Goal: Task Accomplishment & Management: Manage account settings

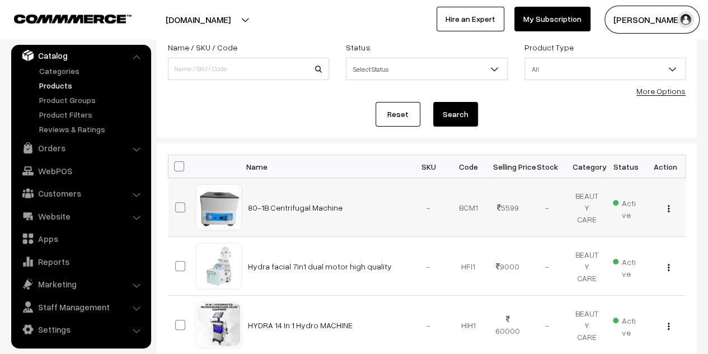
scroll to position [56, 0]
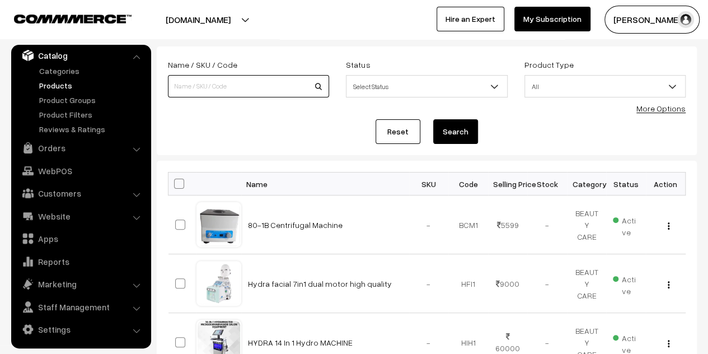
click at [280, 79] on input at bounding box center [248, 86] width 161 height 22
paste input "BB Glow Mix: BB Serum & Cream Kit for Radiant Skin"
drag, startPoint x: 192, startPoint y: 85, endPoint x: 321, endPoint y: 85, distance: 128.8
click at [321, 85] on input "BB Glow Mix: BB Serum & Cream Kit for Radiant Skin" at bounding box center [248, 86] width 161 height 22
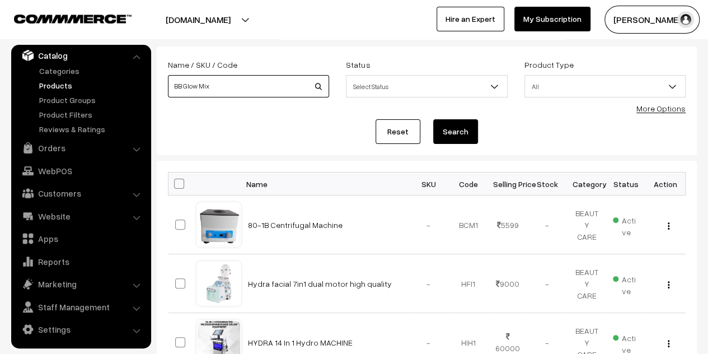
scroll to position [0, 0]
type input "BB Glow"
drag, startPoint x: 468, startPoint y: 134, endPoint x: 348, endPoint y: 215, distance: 144.8
click at [468, 134] on button "Search" at bounding box center [455, 131] width 45 height 25
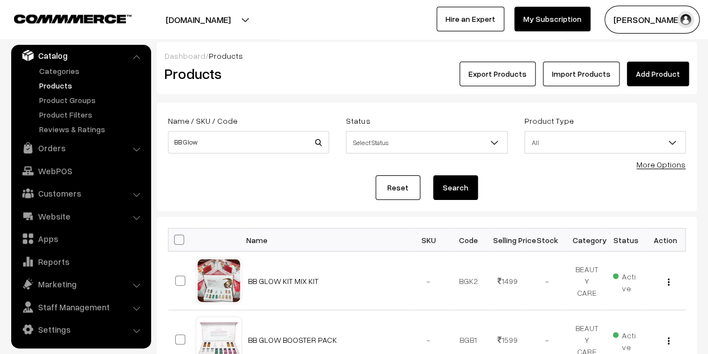
scroll to position [220, 0]
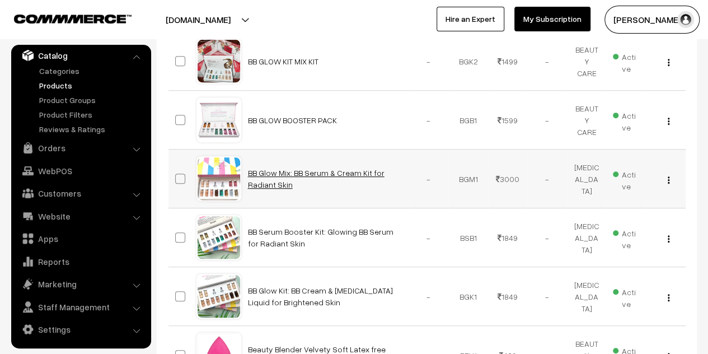
click at [327, 169] on link "BB Glow Mix: BB Serum & Cream Kit for Radiant Skin" at bounding box center [316, 178] width 137 height 21
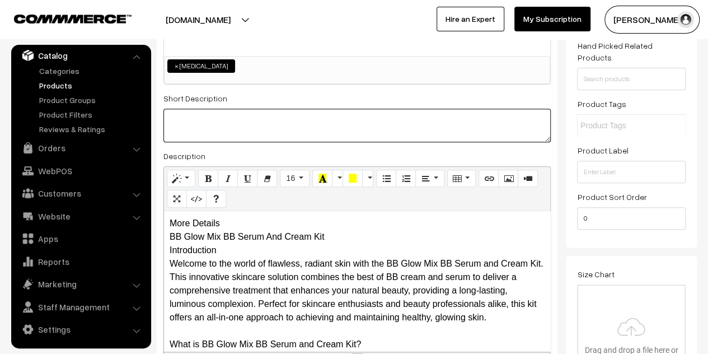
click at [358, 115] on textarea at bounding box center [358, 126] width 388 height 34
paste textarea "The BB Glow Mix BB Serum and Cream Kit is the ultimate solution for achieving a…"
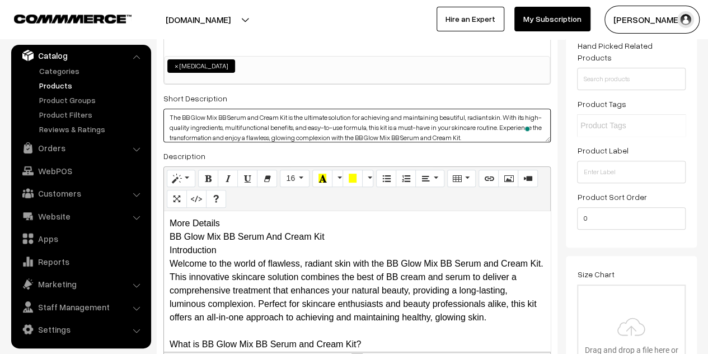
type textarea "The BB Glow Mix BB Serum and Cream Kit is the ultimate solution for achieving a…"
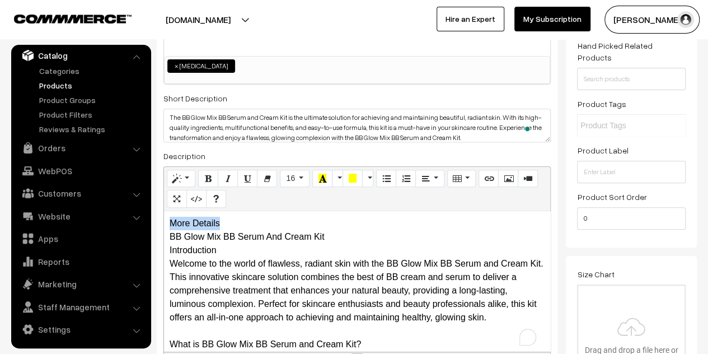
drag, startPoint x: 227, startPoint y: 226, endPoint x: 171, endPoint y: 223, distance: 56.1
click at [171, 223] on div "More Details BB Glow Mix BB Serum And Cream Kit Introduction Welcome to the wor…" at bounding box center [357, 281] width 386 height 140
click at [253, 222] on div "More Details BB Glow Mix BB Serum And Cream Kit Introduction Welcome to the wor…" at bounding box center [357, 281] width 386 height 140
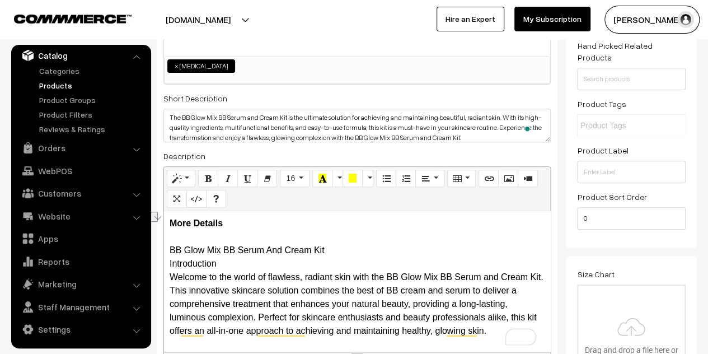
drag, startPoint x: 328, startPoint y: 251, endPoint x: 169, endPoint y: 247, distance: 158.6
click at [169, 247] on div "More Details BB Glow Mix BB Serum And Cream Kit Introduction Welcome to the wor…" at bounding box center [357, 281] width 386 height 140
click at [362, 257] on div "More Details BB Glow Mix BB Serum And Cream Kit Introduction Welcome to the wor…" at bounding box center [357, 281] width 386 height 140
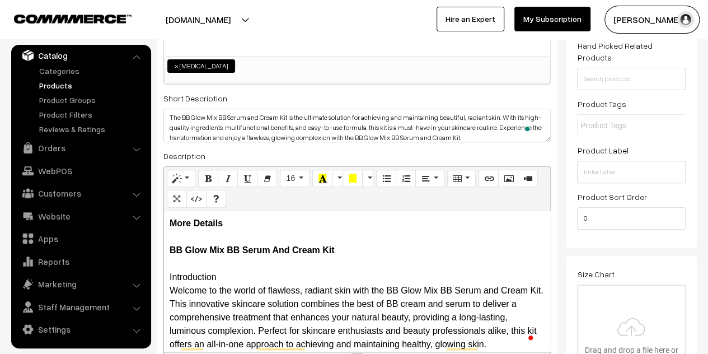
drag, startPoint x: 231, startPoint y: 278, endPoint x: 169, endPoint y: 281, distance: 61.6
click at [169, 281] on div "More Details BB Glow Mix BB Serum And Cream Kit Introduction Welcome to the wor…" at bounding box center [357, 281] width 386 height 140
click at [244, 278] on div "More Details BB Glow Mix BB Serum And Cream Kit Introduction Welcome to the wor…" at bounding box center [357, 281] width 386 height 140
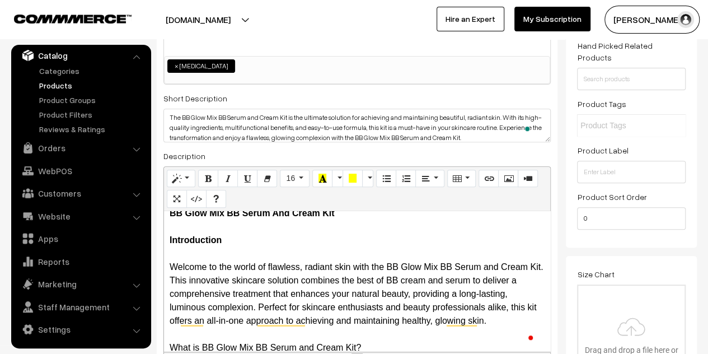
scroll to position [56, 0]
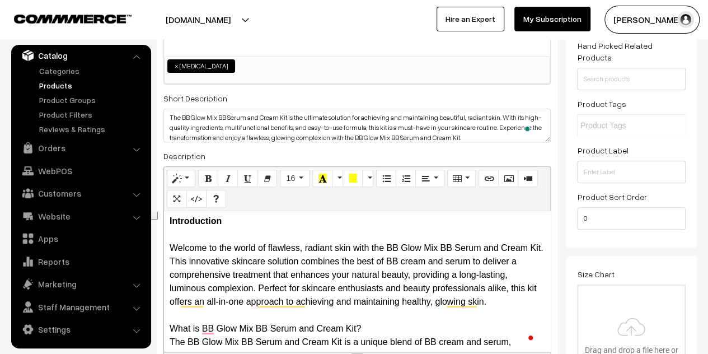
drag, startPoint x: 516, startPoint y: 303, endPoint x: 168, endPoint y: 247, distance: 352.8
click at [423, 179] on icon "Paragraph" at bounding box center [426, 178] width 8 height 9
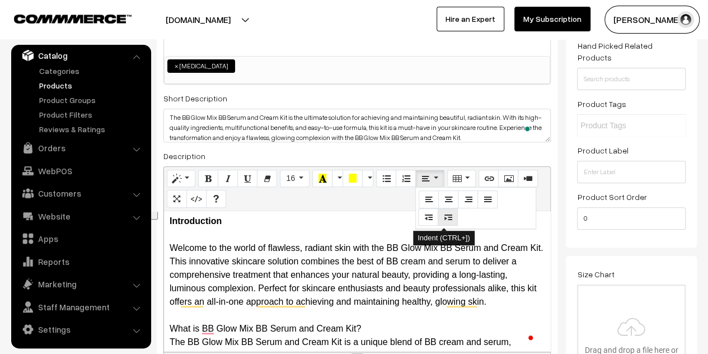
click at [446, 217] on icon "Indent (CTRL+])" at bounding box center [448, 216] width 8 height 9
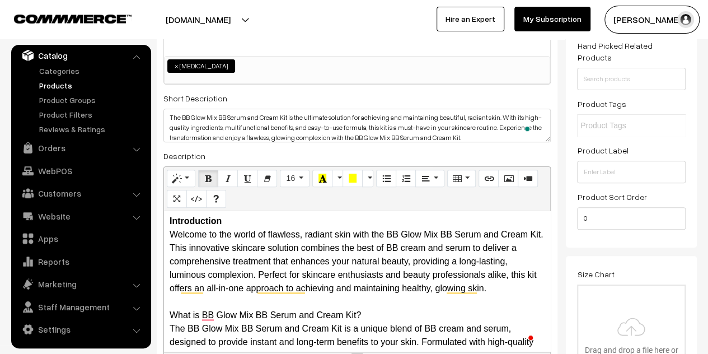
scroll to position [0, 0]
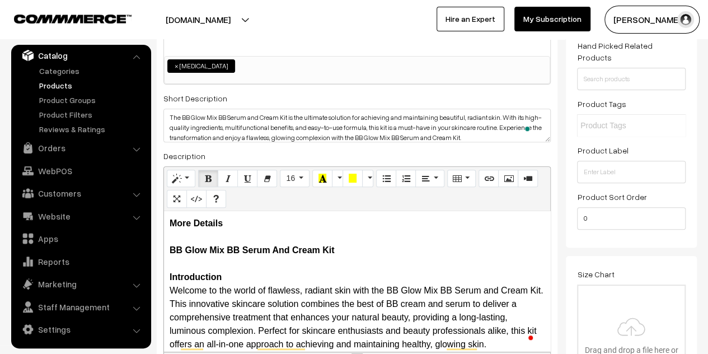
click at [247, 280] on div "More Details BB Glow Mix BB Serum And Cream Kit Introduction Welcome to the wor…" at bounding box center [357, 281] width 386 height 140
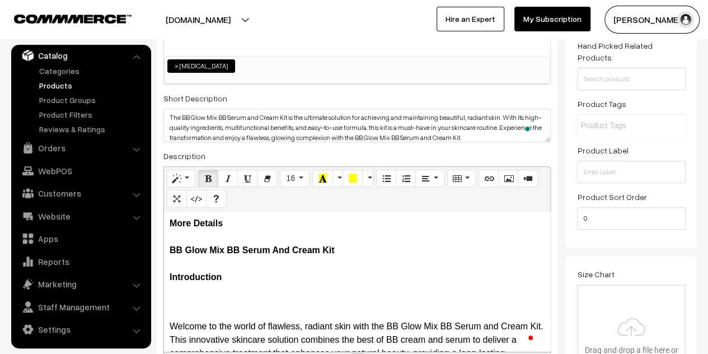
scroll to position [56, 0]
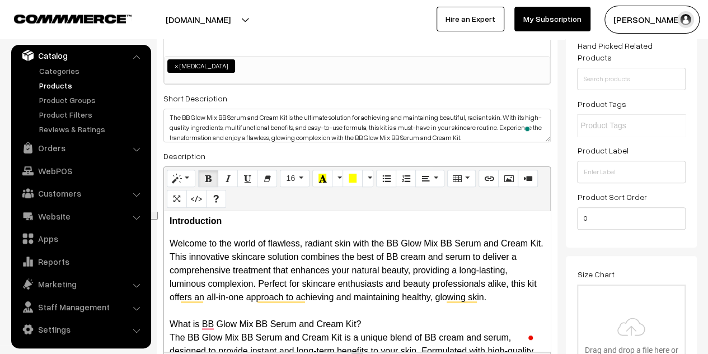
drag, startPoint x: 507, startPoint y: 296, endPoint x: 162, endPoint y: 243, distance: 349.2
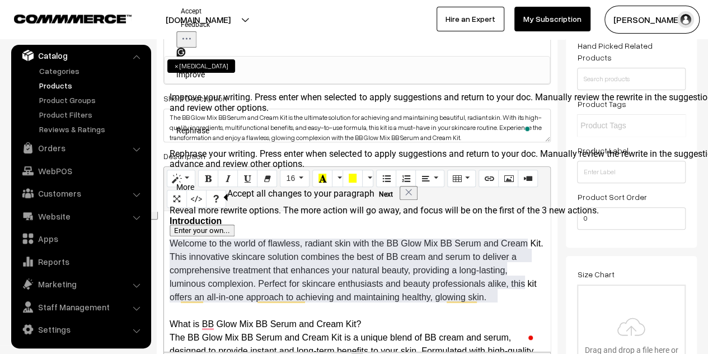
click at [525, 201] on div "Normal Quote Code Header 1 Header 2 Header 3 Header 4 Header 5 Header 6 16 8 9 …" at bounding box center [357, 189] width 386 height 44
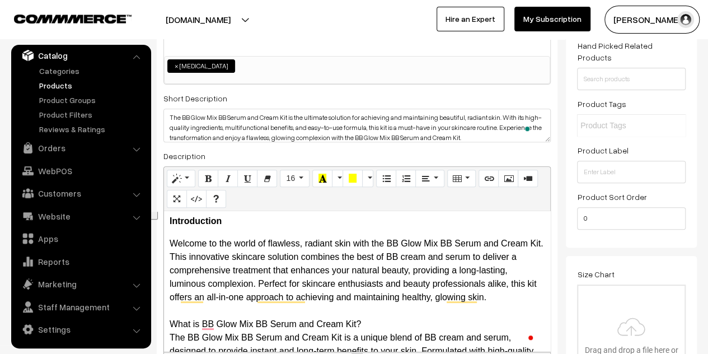
drag, startPoint x: 511, startPoint y: 302, endPoint x: 171, endPoint y: 244, distance: 345.4
click at [431, 180] on button "Paragraph" at bounding box center [430, 179] width 29 height 18
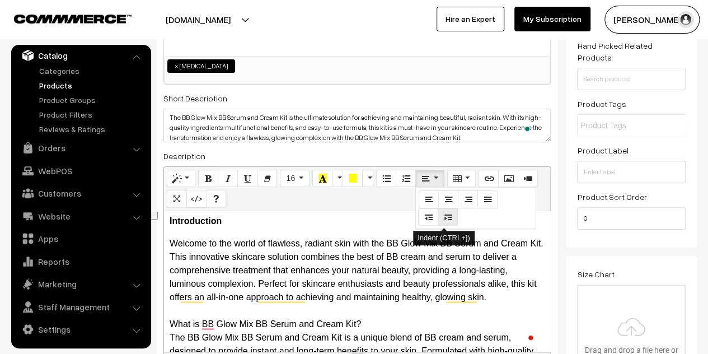
click at [446, 216] on icon "Indent (CTRL+])" at bounding box center [448, 216] width 8 height 9
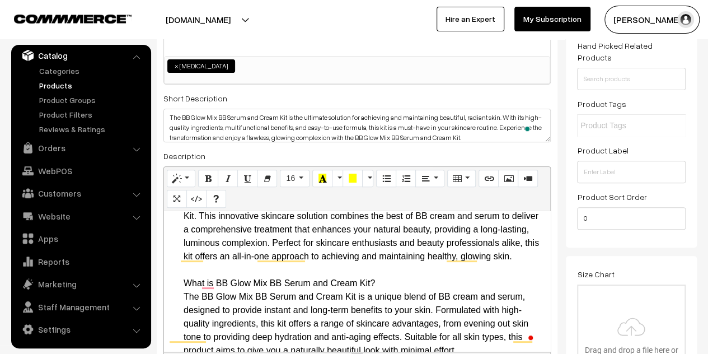
scroll to position [112, 0]
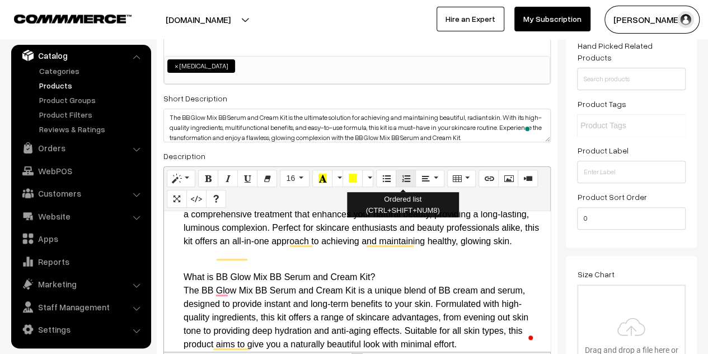
click at [411, 178] on button "Ordered list (CTRL+SHIFT+NUM8)" at bounding box center [406, 179] width 20 height 18
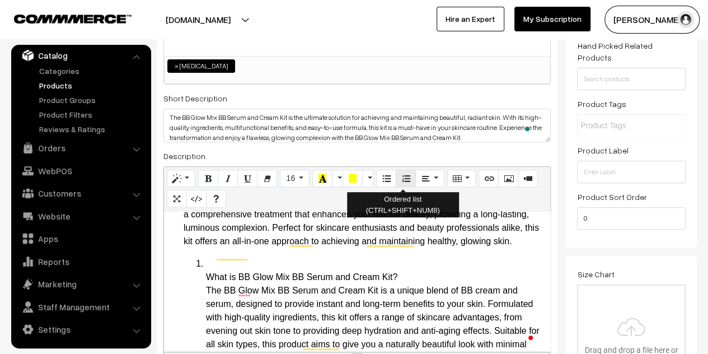
click at [402, 180] on icon "Ordered list (CTRL+SHIFT+NUM8)" at bounding box center [406, 178] width 8 height 9
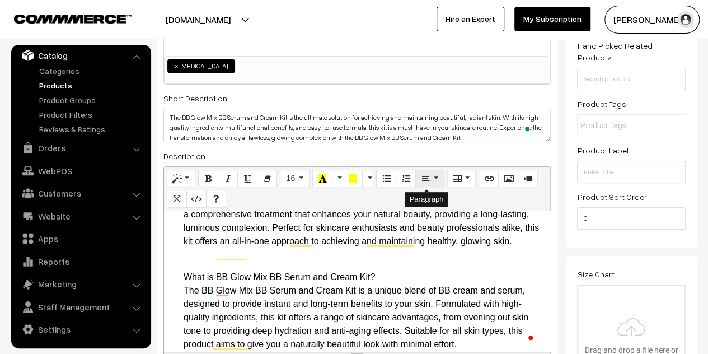
click at [432, 181] on button "Paragraph" at bounding box center [430, 179] width 29 height 18
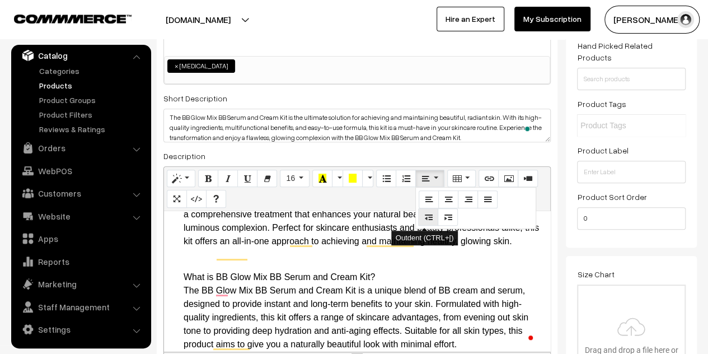
click at [429, 215] on button "Outdent (CTRL+[)" at bounding box center [428, 217] width 20 height 18
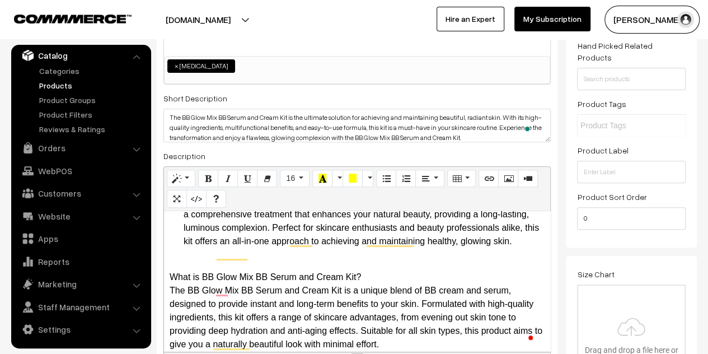
scroll to position [0, 0]
